Goal: Transaction & Acquisition: Book appointment/travel/reservation

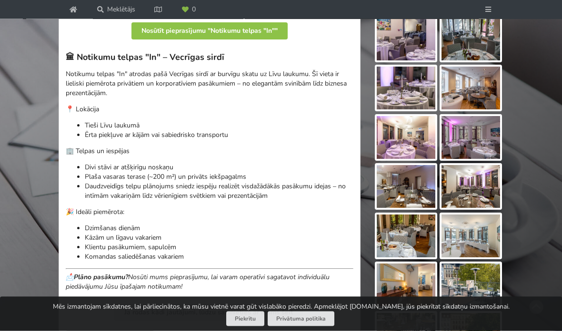
scroll to position [260, 0]
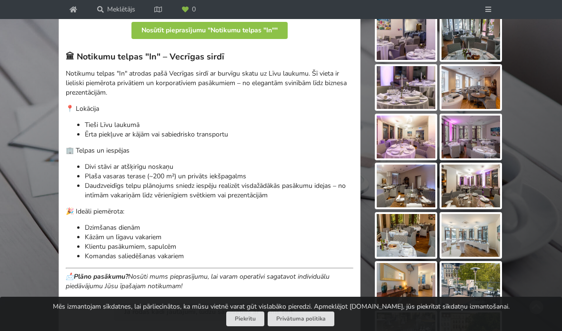
drag, startPoint x: 293, startPoint y: 367, endPoint x: 0, endPoint y: -260, distance: 692.1
click at [293, 331] on div "Mēs izmantojam sīkdatnes, lai pārliecinātos, ka mūsu vietnē varat gūt vislabāko…" at bounding box center [281, 314] width 562 height 34
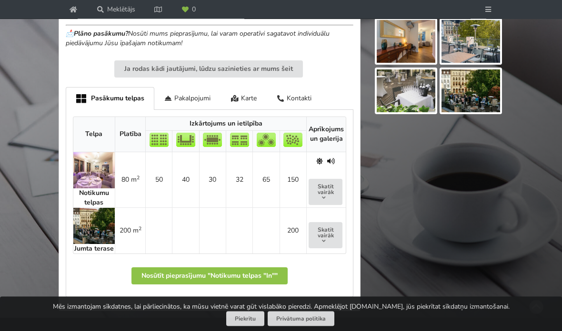
scroll to position [503, 0]
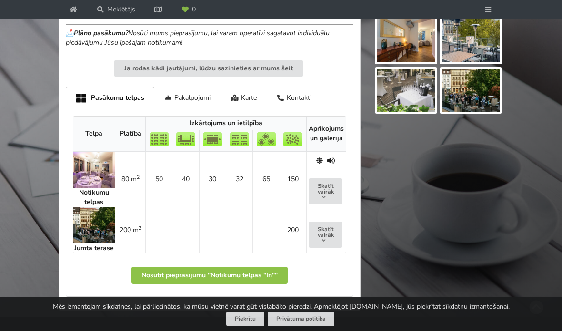
click at [93, 244] on img at bounding box center [94, 226] width 42 height 36
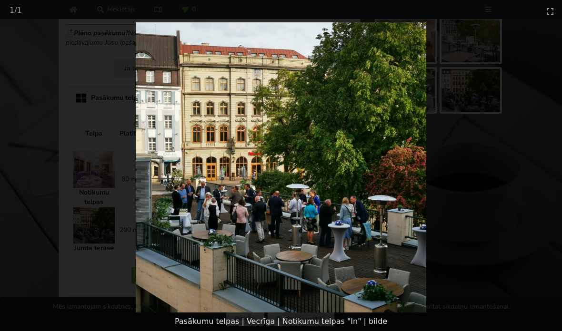
click at [113, 246] on picture at bounding box center [281, 167] width 562 height 290
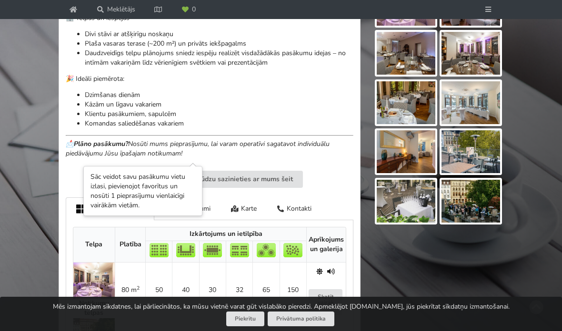
scroll to position [391, 0]
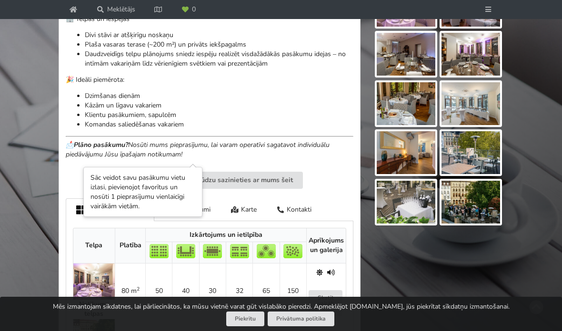
click at [242, 110] on li "Kāzām un līgavu vakariem" at bounding box center [219, 106] width 269 height 10
click at [140, 120] on li "Klientu pasākumiem, sapulcēm" at bounding box center [219, 115] width 269 height 10
click at [223, 120] on li "Klientu pasākumiem, sapulcēm" at bounding box center [219, 115] width 269 height 10
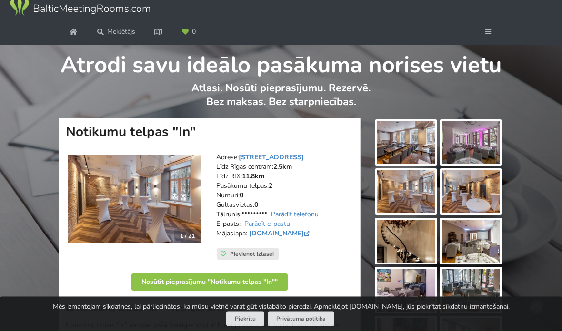
scroll to position [7, 0]
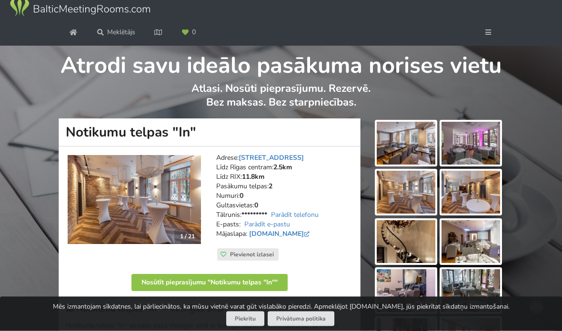
click at [493, 41] on link at bounding box center [488, 32] width 25 height 17
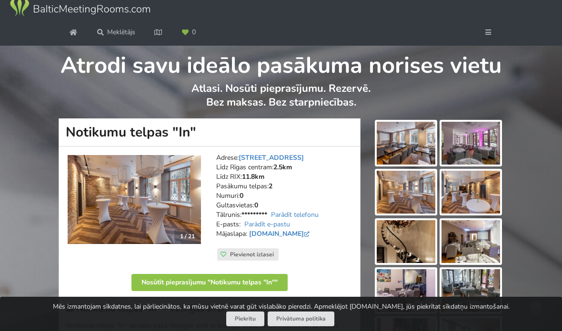
click at [496, 41] on link at bounding box center [488, 32] width 25 height 17
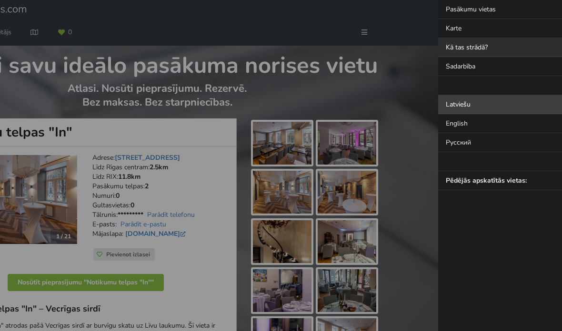
click at [484, 49] on link "Kā tas strādā?" at bounding box center [500, 47] width 124 height 19
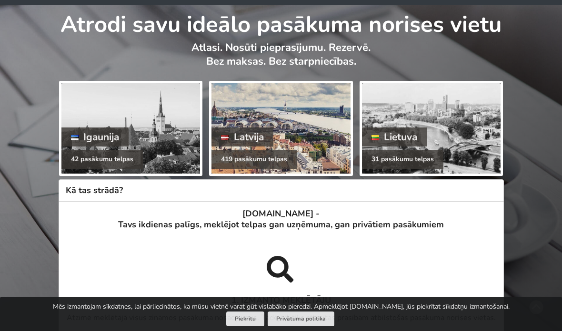
scroll to position [50, 0]
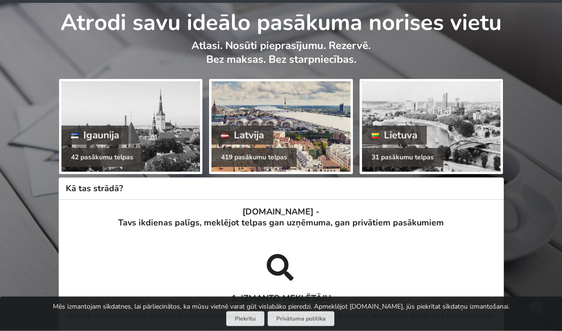
click at [277, 172] on div at bounding box center [280, 127] width 139 height 90
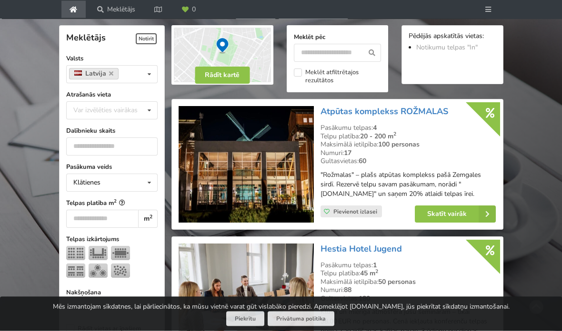
scroll to position [207, 0]
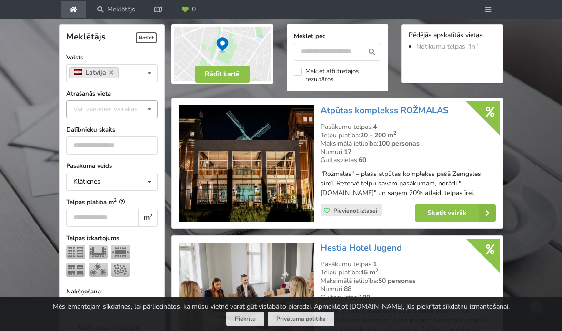
click at [142, 115] on div "Var izvēlēties vairākas" at bounding box center [115, 109] width 88 height 11
click at [133, 115] on div "Var izvēlēties vairākas" at bounding box center [115, 109] width 88 height 11
click at [148, 119] on icon at bounding box center [149, 110] width 14 height 18
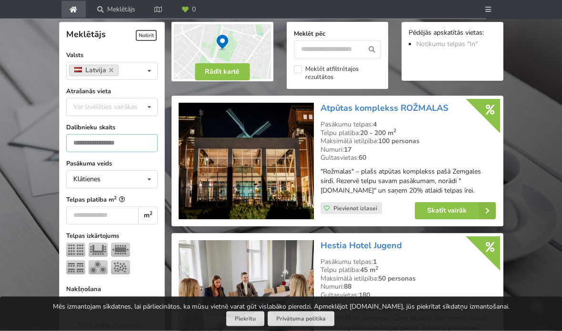
click at [116, 153] on input "number" at bounding box center [112, 144] width 92 height 18
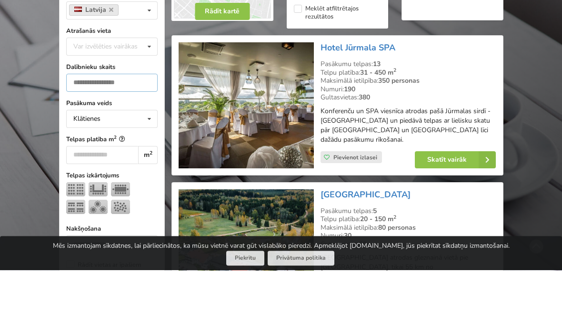
scroll to position [221, 0]
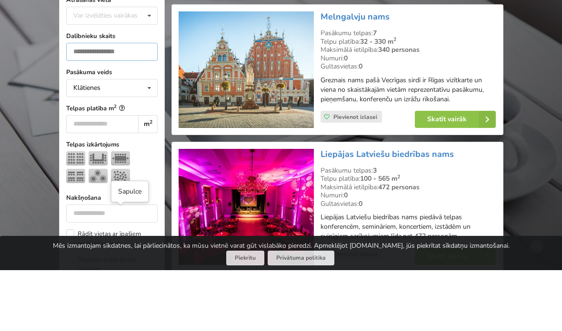
scroll to position [240, 0]
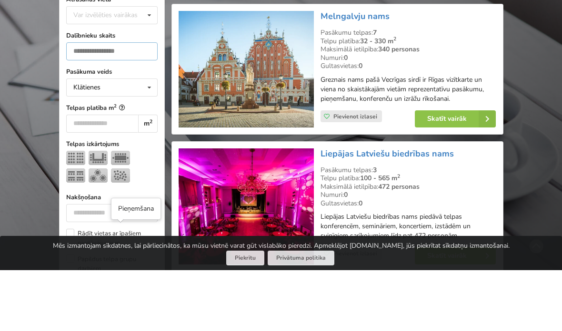
type input "***"
click at [120, 231] on img at bounding box center [120, 237] width 19 height 14
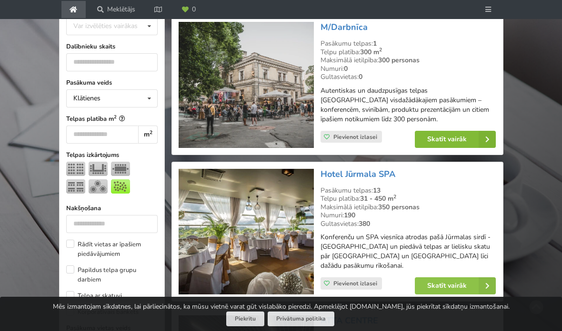
scroll to position [296, 0]
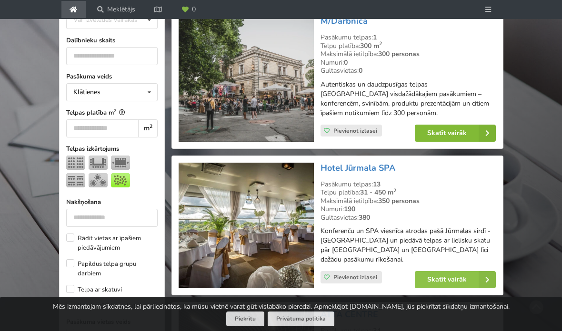
click at [458, 142] on link "Skatīt vairāk" at bounding box center [455, 133] width 81 height 17
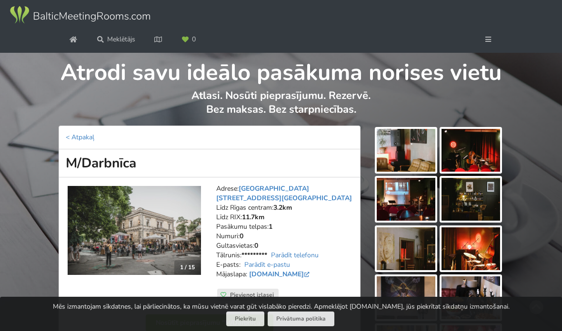
scroll to position [1, 0]
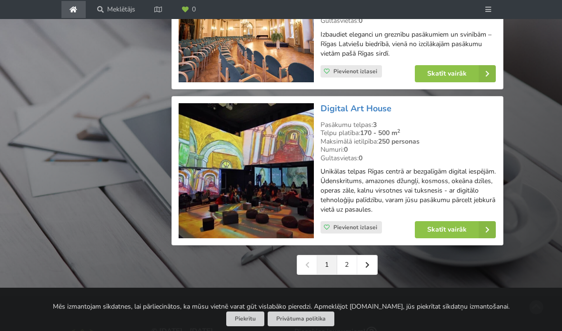
scroll to position [2253, 0]
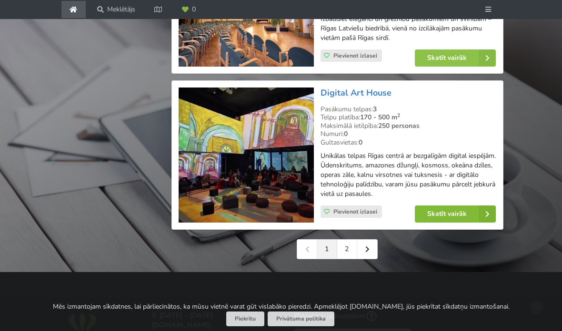
click at [431, 217] on link "Skatīt vairāk" at bounding box center [455, 214] width 81 height 17
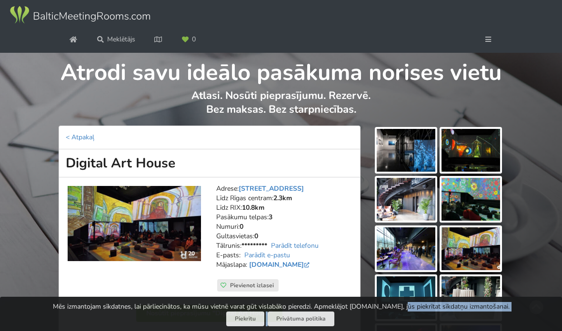
drag, startPoint x: 348, startPoint y: 330, endPoint x: 0, endPoint y: 0, distance: 480.0
click at [352, 322] on div "Mēs izmantojam sīkdatnes, lai pārliecinātos, ka mūsu vietnē varat gūt vislabāko…" at bounding box center [281, 314] width 562 height 34
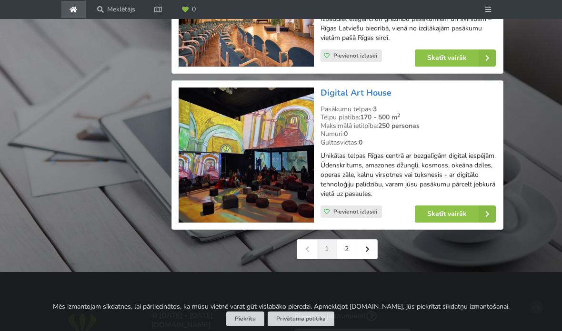
scroll to position [2258, 0]
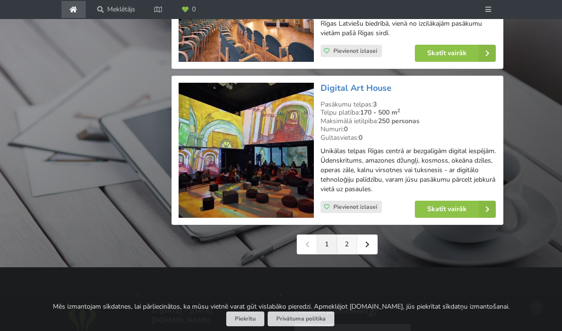
click at [348, 249] on link "2" at bounding box center [347, 244] width 20 height 19
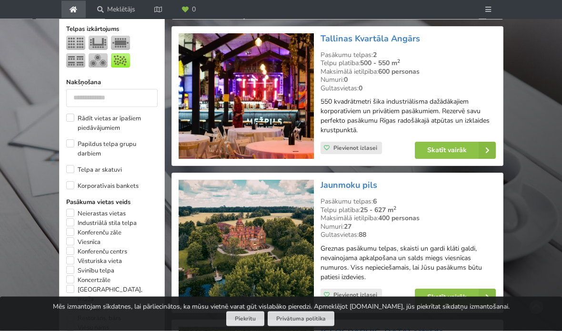
scroll to position [416, 0]
click at [446, 159] on link "Skatīt vairāk" at bounding box center [455, 150] width 81 height 17
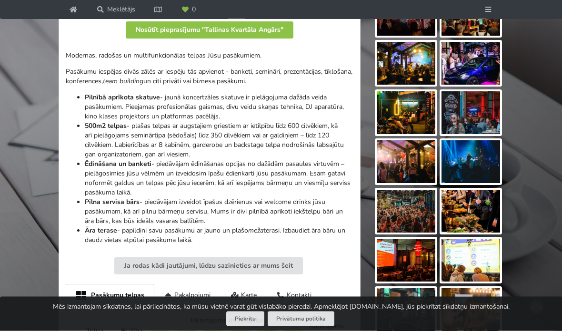
scroll to position [286, 0]
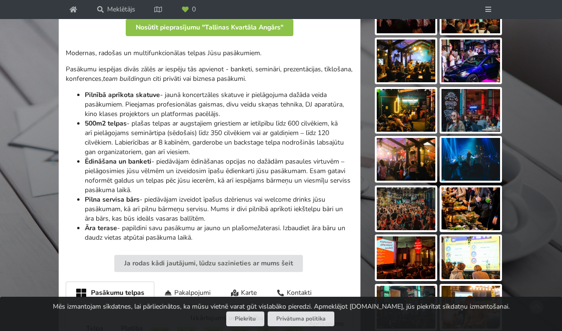
drag, startPoint x: 297, startPoint y: 363, endPoint x: 0, endPoint y: -287, distance: 714.9
click at [297, 331] on div "Mēs izmantojam sīkdatnes, lai pārliecinātos, ka mūsu vietnē varat gūt vislabāko…" at bounding box center [281, 314] width 562 height 34
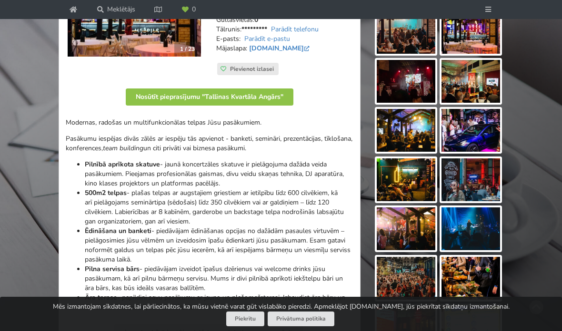
scroll to position [165, 0]
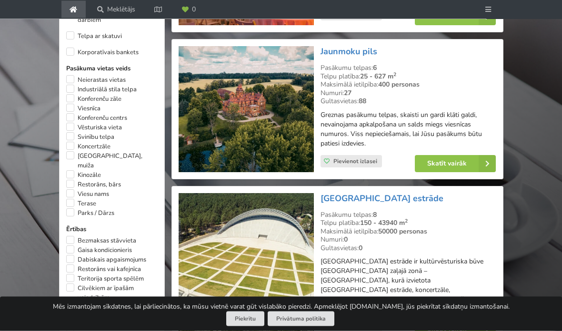
scroll to position [550, 0]
